Goal: Check status: Check status

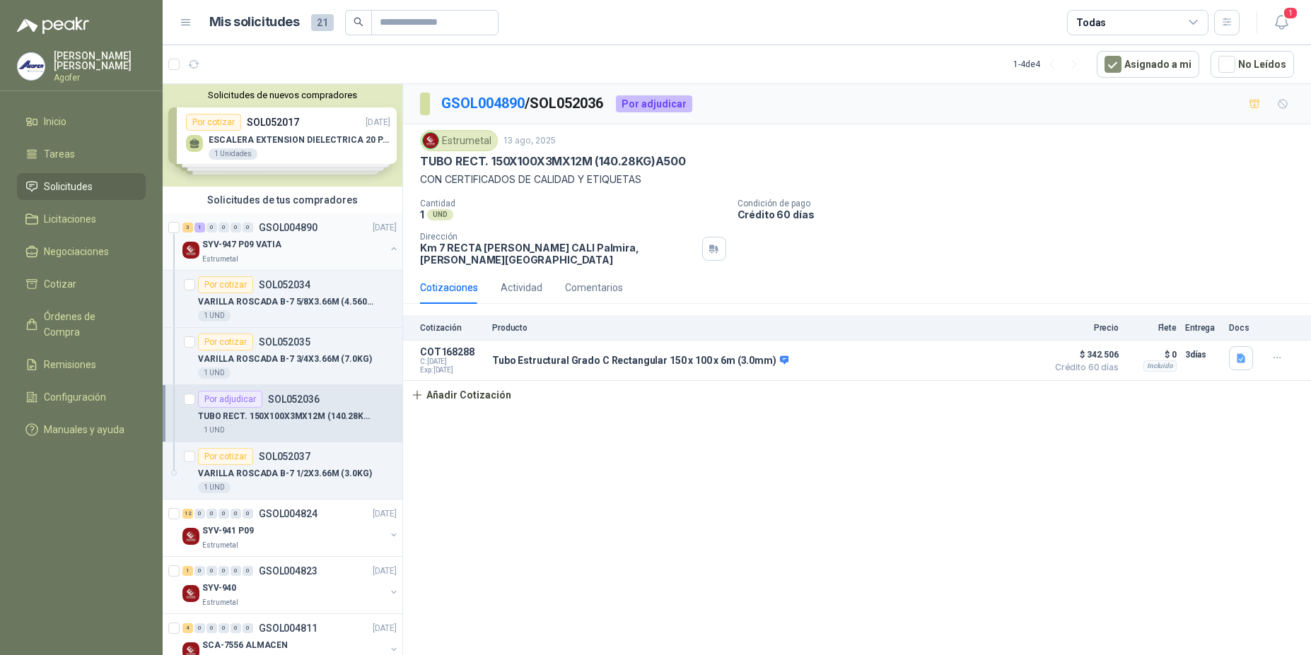
scroll to position [5, 0]
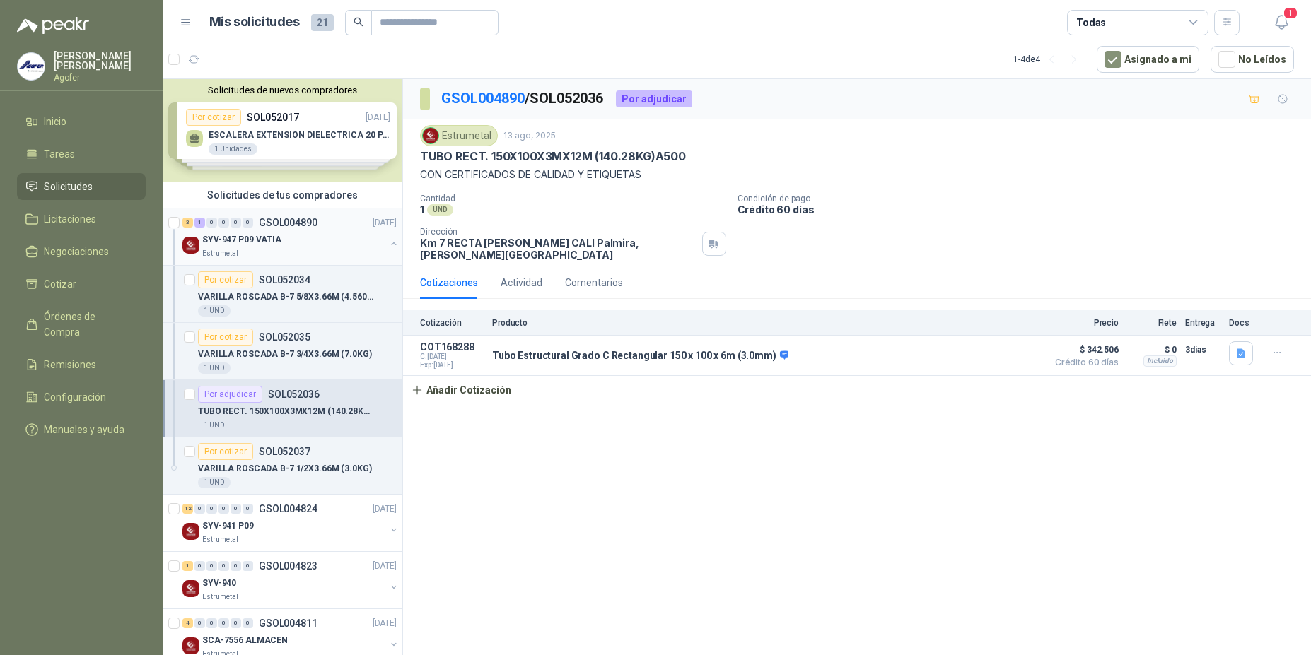
click at [388, 245] on button "button" at bounding box center [393, 243] width 11 height 11
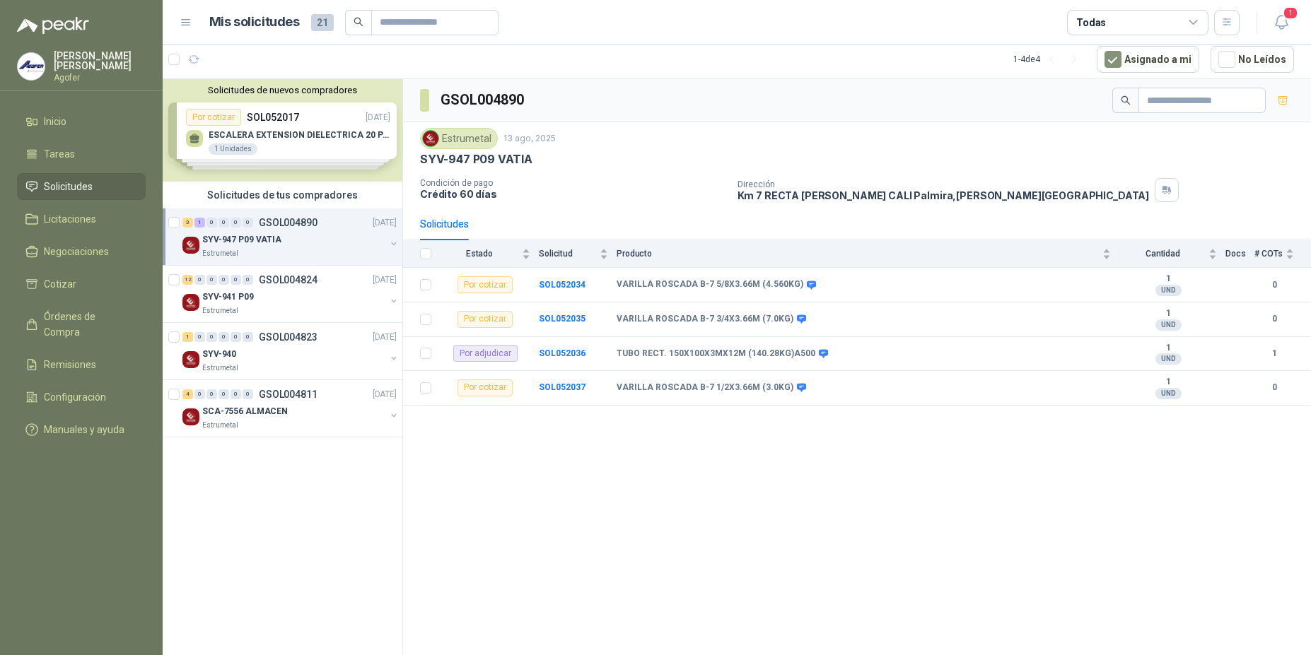
click at [299, 242] on div "SYV-947 P09 VATIA" at bounding box center [293, 239] width 183 height 17
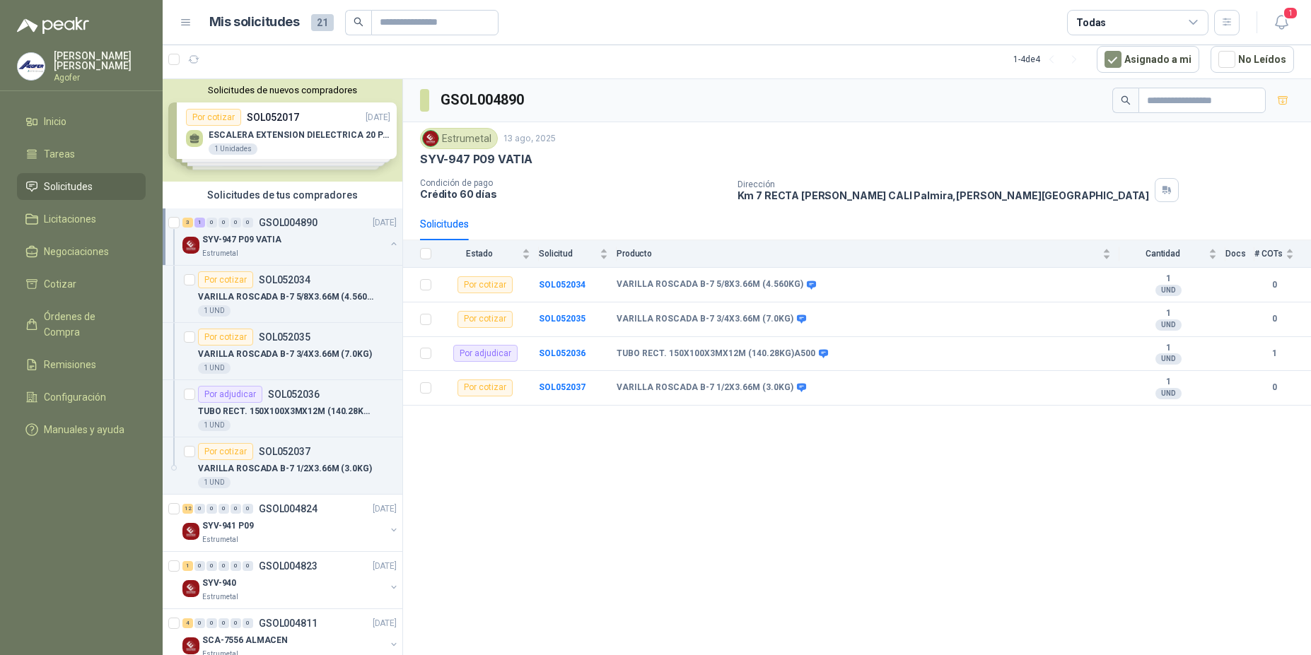
click at [299, 242] on div "SYV-947 P09 VATIA" at bounding box center [293, 239] width 183 height 17
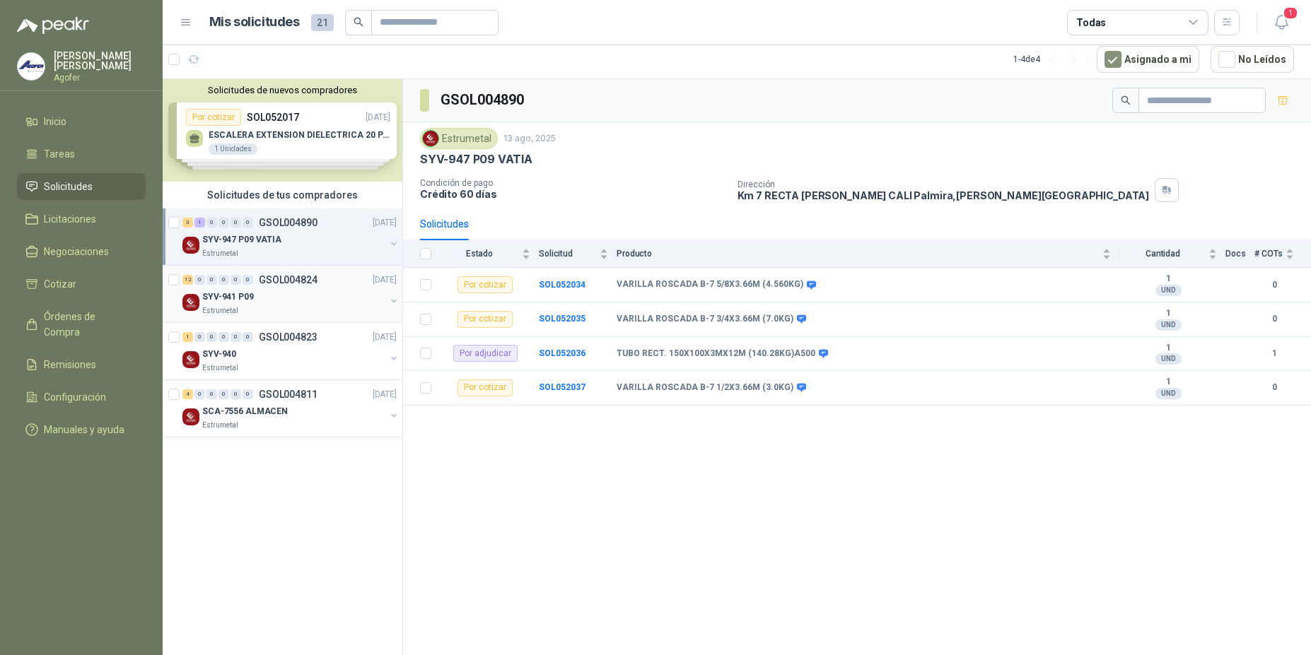
click at [298, 290] on div "SYV-941 P09" at bounding box center [293, 296] width 183 height 17
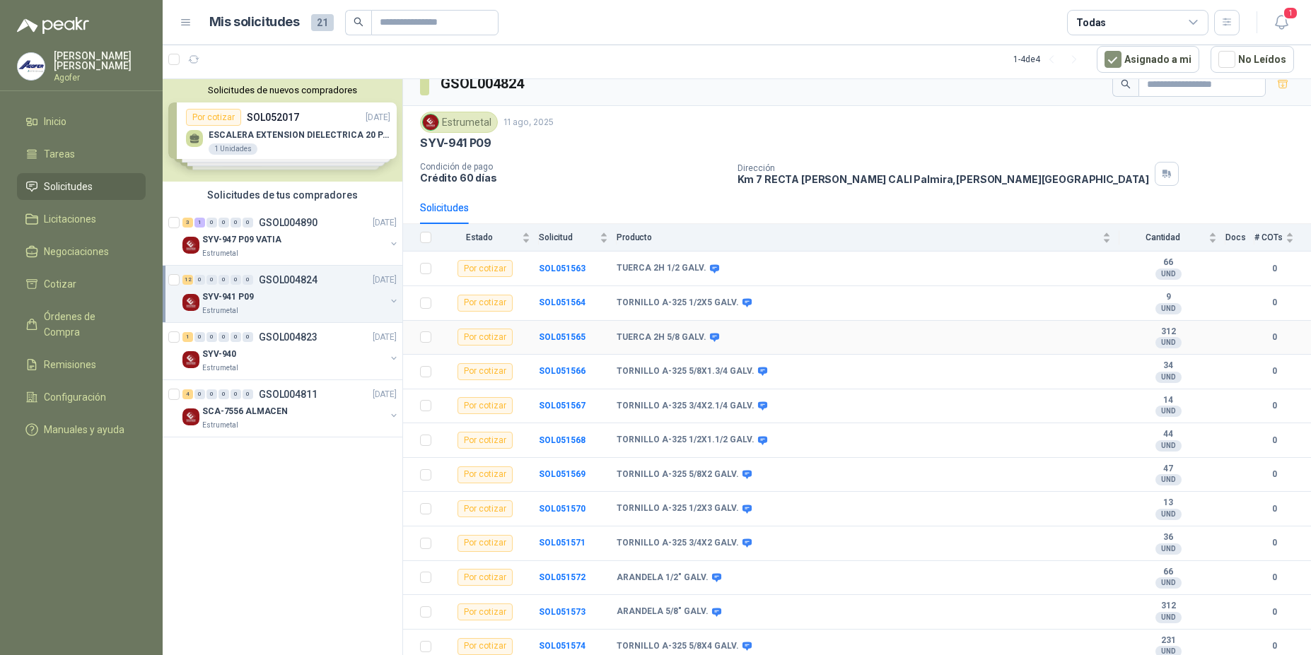
scroll to position [25, 0]
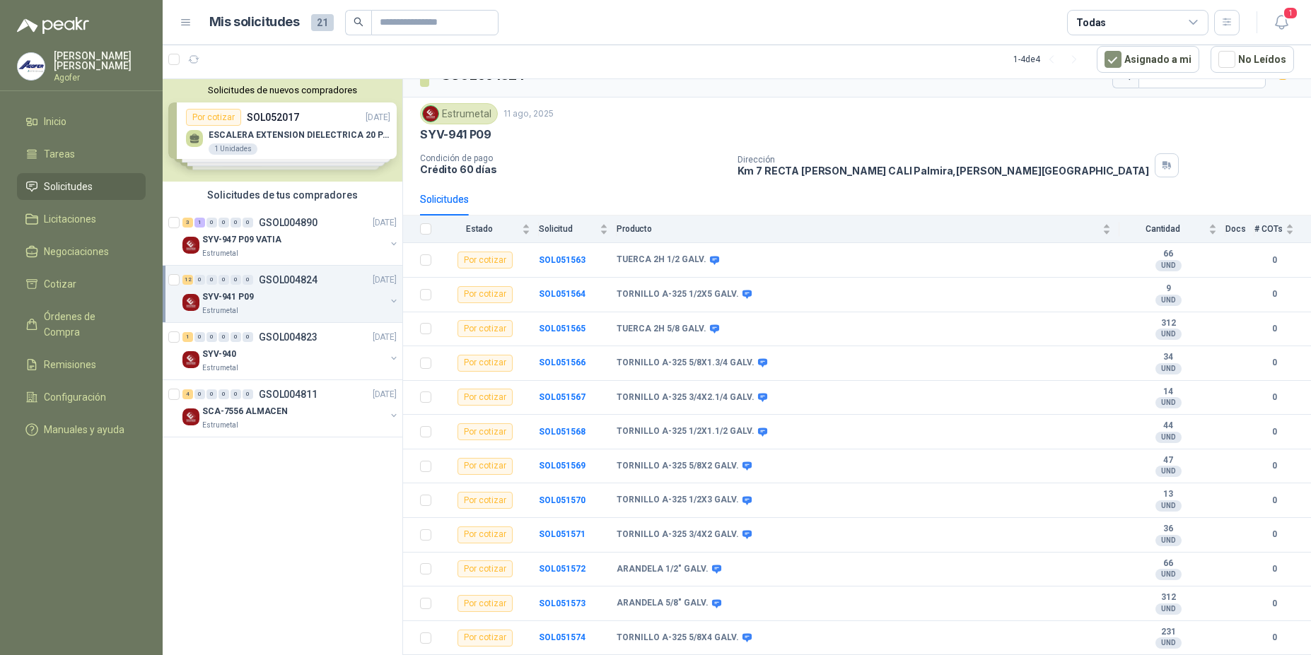
click at [257, 284] on div "12 0 0 0 0 0 GSOL004824" at bounding box center [249, 280] width 135 height 10
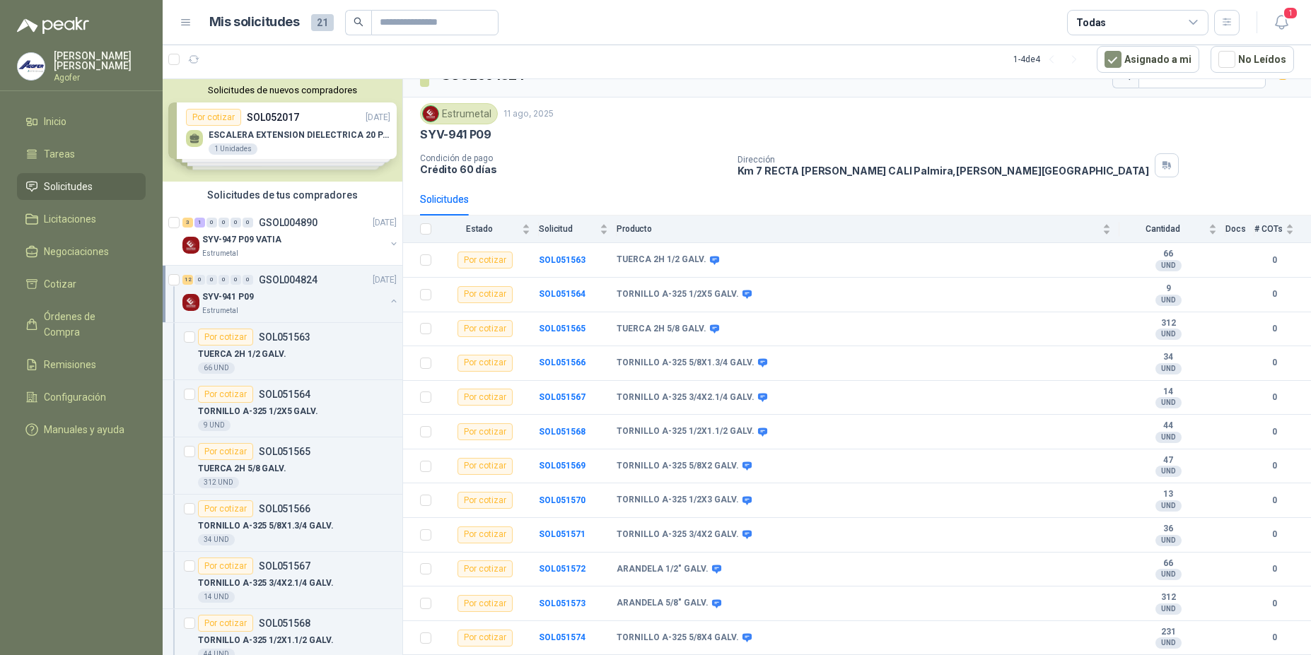
click at [257, 284] on div "12 0 0 0 0 0 GSOL004824" at bounding box center [249, 280] width 135 height 10
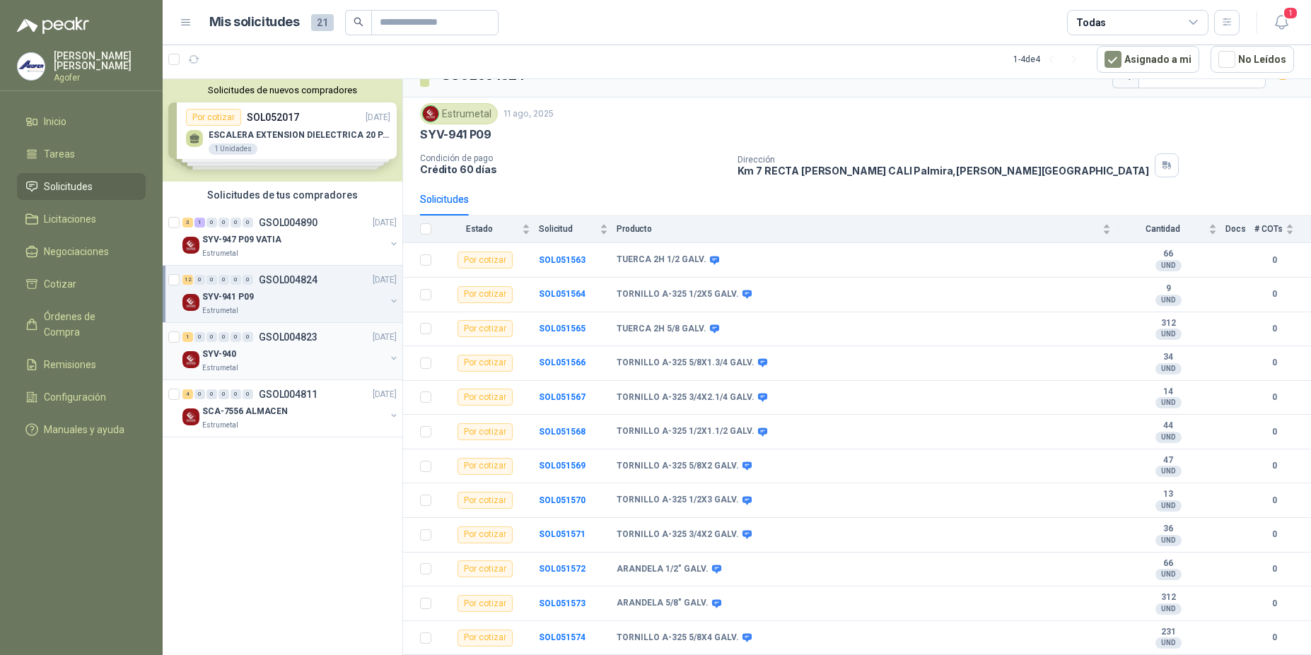
click at [264, 344] on div "1 0 0 0 0 0 GSOL004823 [DATE]" at bounding box center [290, 337] width 217 height 17
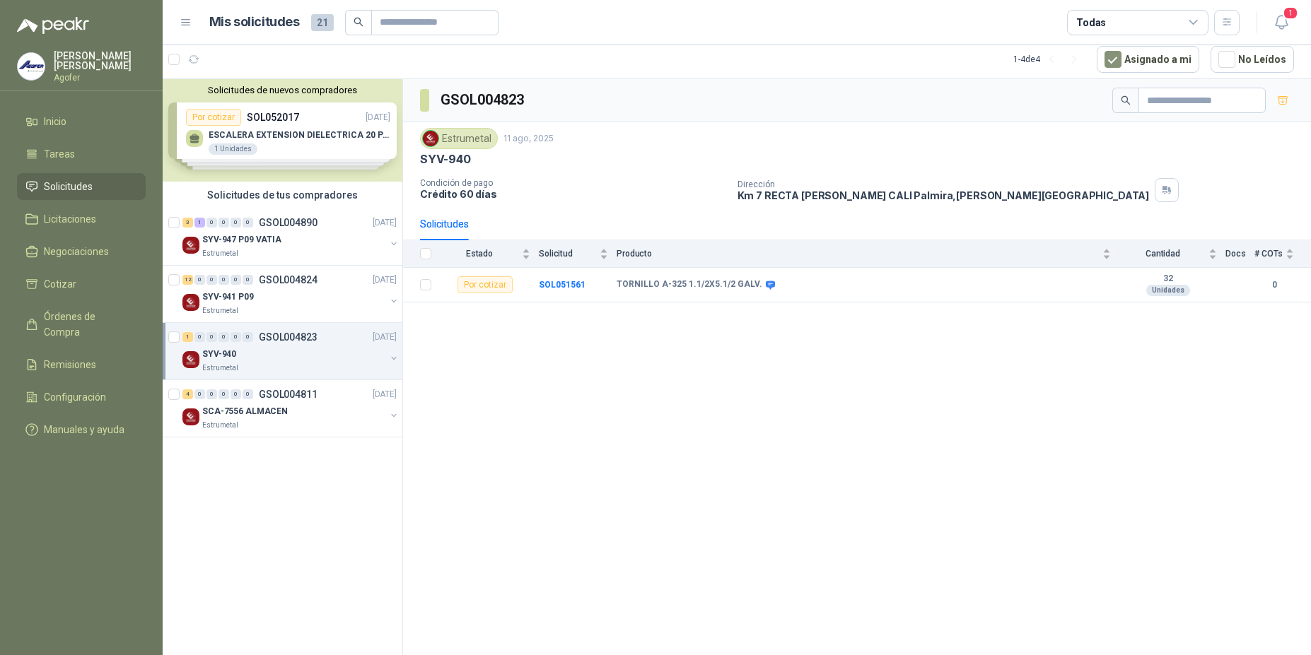
click at [264, 343] on div "1 0 0 0 0 0 GSOL004823 [DATE]" at bounding box center [290, 337] width 217 height 17
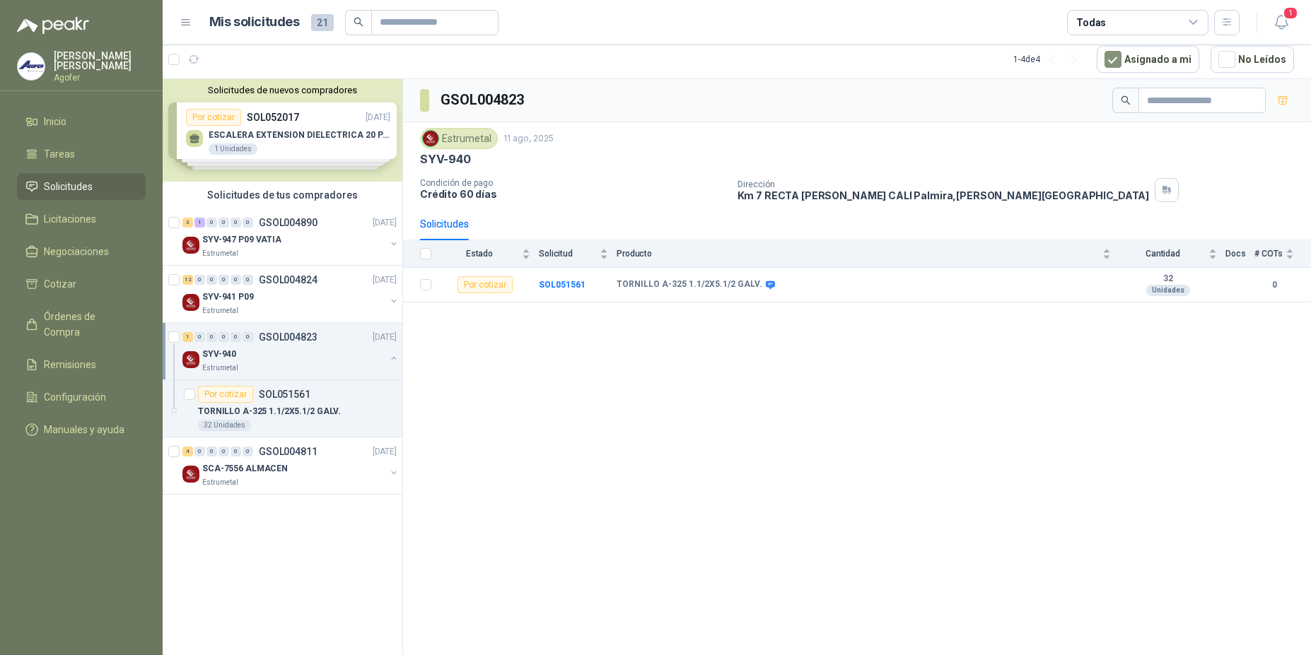
click at [270, 358] on div "SYV-940" at bounding box center [293, 354] width 183 height 17
click at [274, 405] on p "SCA-7556 ALMACEN" at bounding box center [245, 411] width 86 height 13
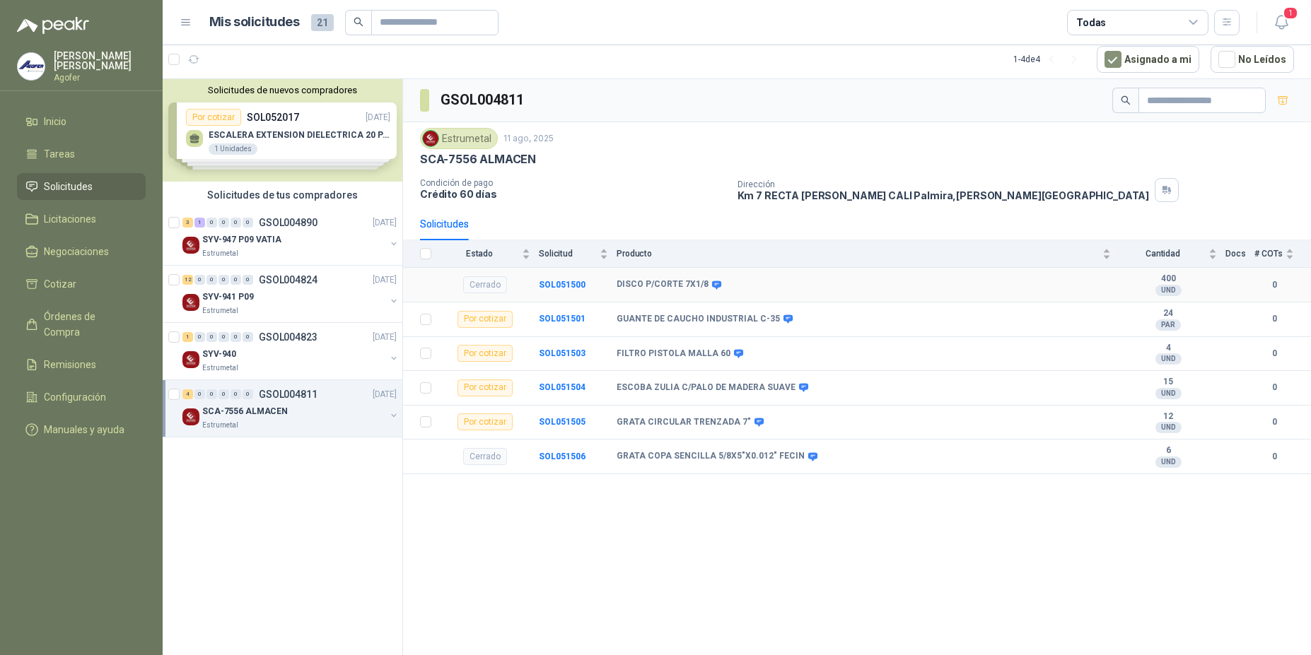
click at [478, 289] on div "Cerrado" at bounding box center [485, 284] width 44 height 17
